Goal: Information Seeking & Learning: Learn about a topic

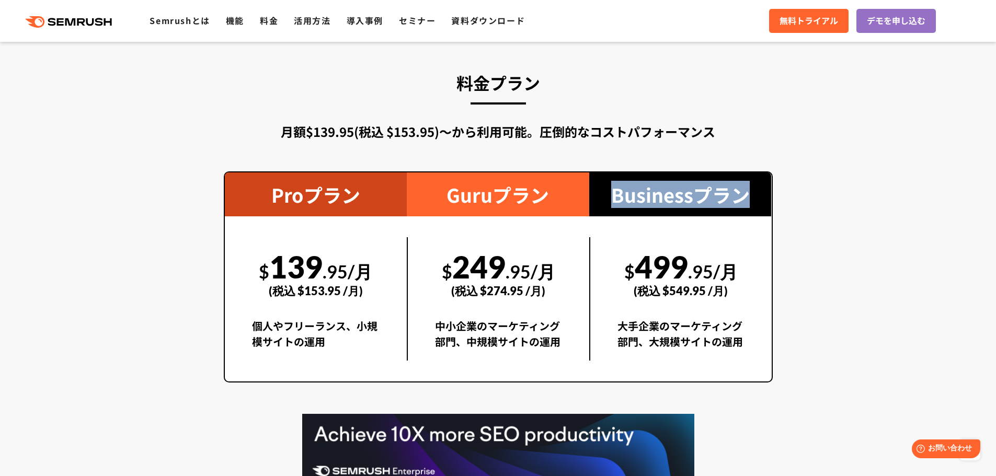
drag, startPoint x: 611, startPoint y: 191, endPoint x: 795, endPoint y: 199, distance: 183.7
click at [795, 199] on section "料金プラン 月額$139.95(税込 $153.95)〜から利用可能。圧倒的なコストパフォーマンス Proプラン $ 139 .95/月 (税込 $153.9…" at bounding box center [498, 313] width 996 height 585
click at [813, 197] on section "料金プラン 月額$139.95(税込 $153.95)〜から利用可能。圧倒的なコストパフォーマンス Proプラン $ 139 .95/月 (税込 $153.9…" at bounding box center [498, 313] width 996 height 585
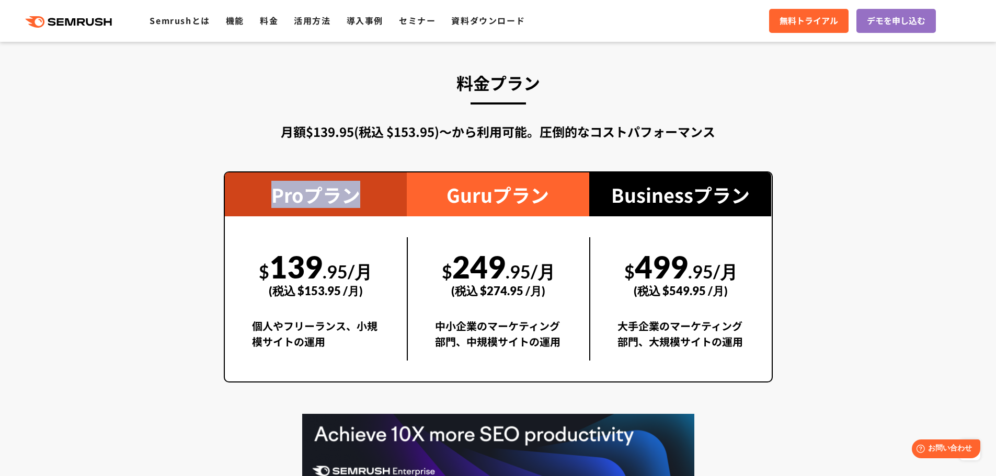
drag, startPoint x: 276, startPoint y: 206, endPoint x: 362, endPoint y: 202, distance: 86.9
click at [362, 202] on div "Proプラン" at bounding box center [316, 195] width 182 height 44
click at [159, 337] on section "料金プラン 月額$139.95(税込 $153.95)〜から利用可能。圧倒的なコストパフォーマンス Proプラン $ 139 .95/月 (税込 $153.9…" at bounding box center [498, 313] width 996 height 585
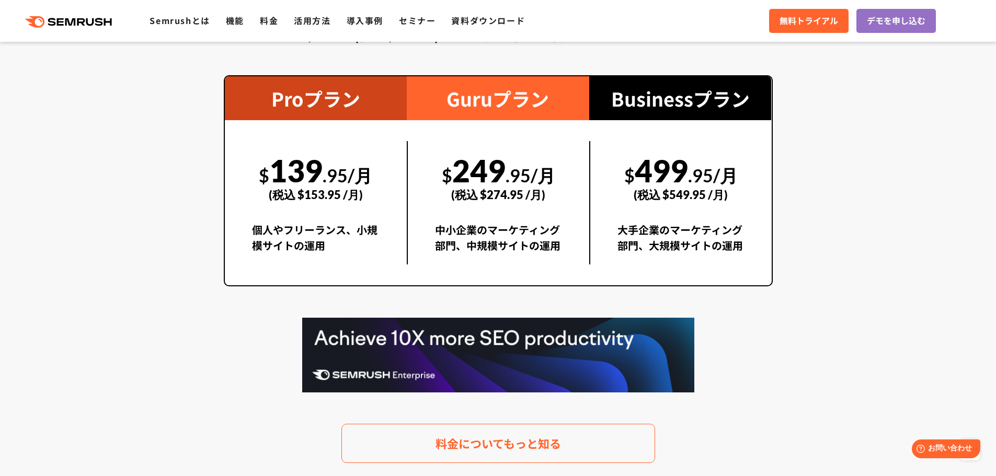
scroll to position [1883, 0]
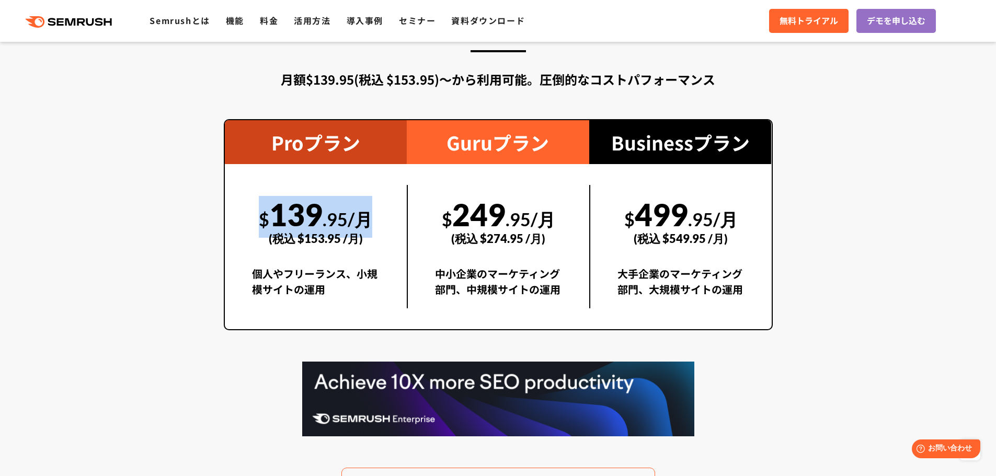
drag, startPoint x: 371, startPoint y: 221, endPoint x: 219, endPoint y: 222, distance: 152.2
click at [219, 222] on div "料金プラン 月額$139.95(税込 $153.95)〜から利用可能。圧倒的なコストパフォーマンス Proプラン $ 139 .95/月 (税込 $153.9…" at bounding box center [498, 261] width 570 height 491
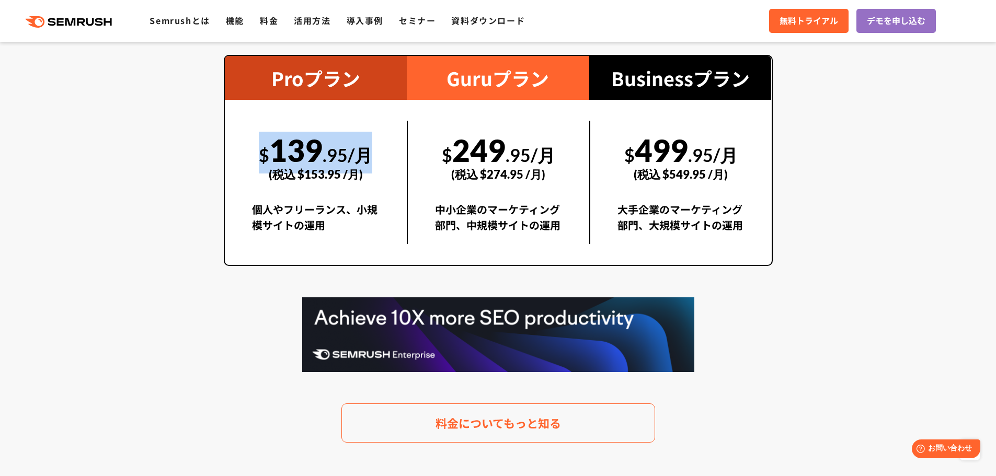
scroll to position [1830, 0]
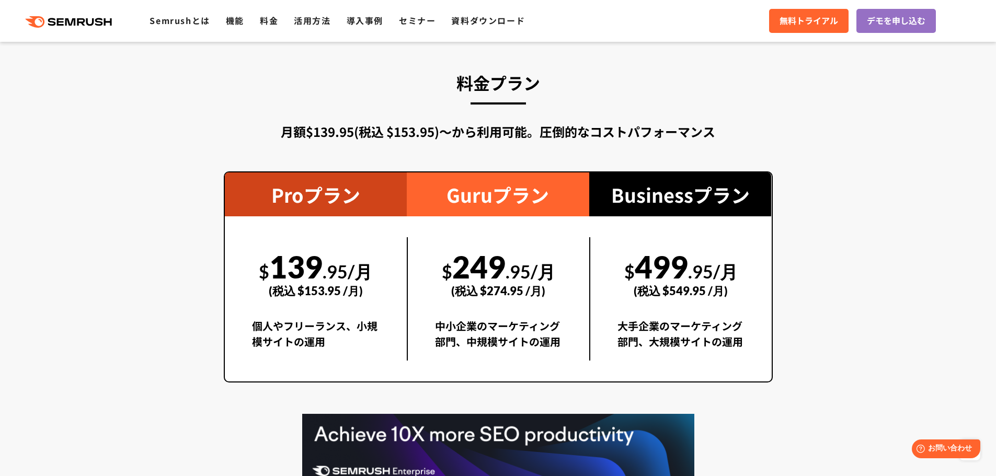
click at [492, 263] on div "$ 249 .95/月 (税込 $274.95 /月)" at bounding box center [498, 273] width 127 height 72
drag, startPoint x: 458, startPoint y: 272, endPoint x: 507, endPoint y: 266, distance: 49.5
click at [507, 266] on div "$ 249 .95/月 (税込 $274.95 /月)" at bounding box center [498, 273] width 127 height 72
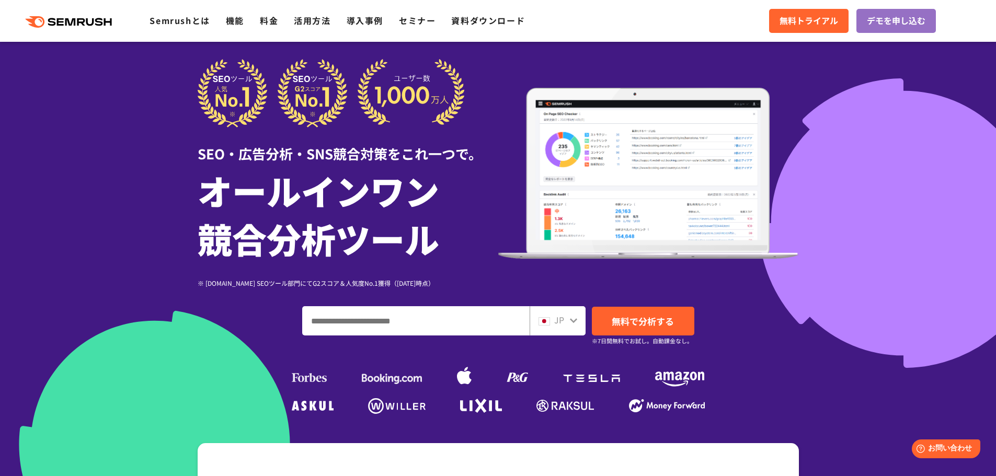
scroll to position [0, 0]
